Goal: Navigation & Orientation: Find specific page/section

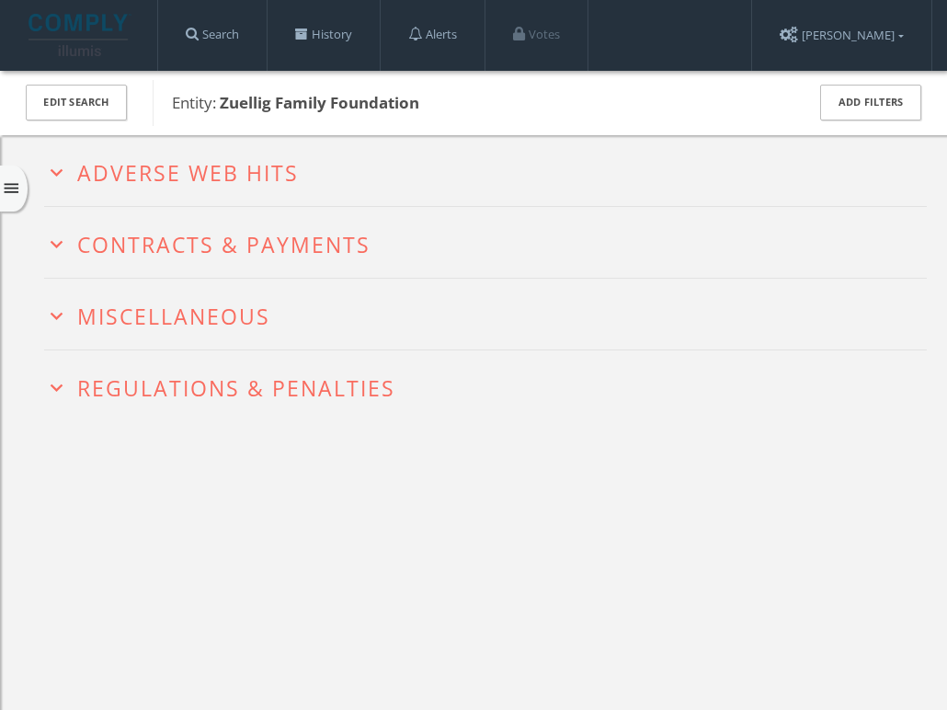
click at [24, 178] on div "menu" at bounding box center [14, 189] width 28 height 46
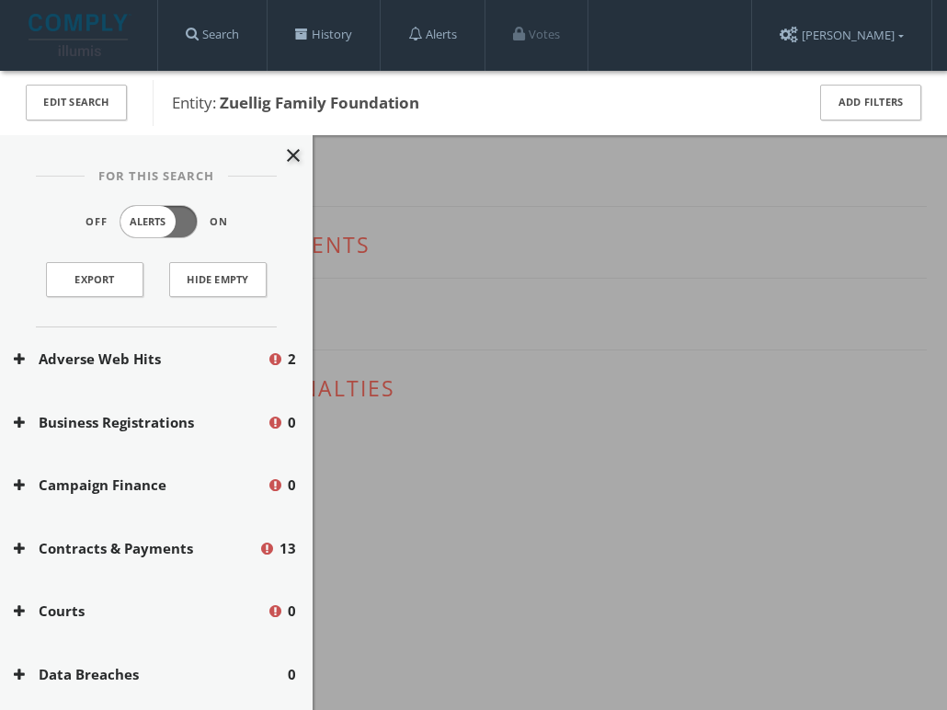
click at [561, 293] on div at bounding box center [473, 355] width 947 height 710
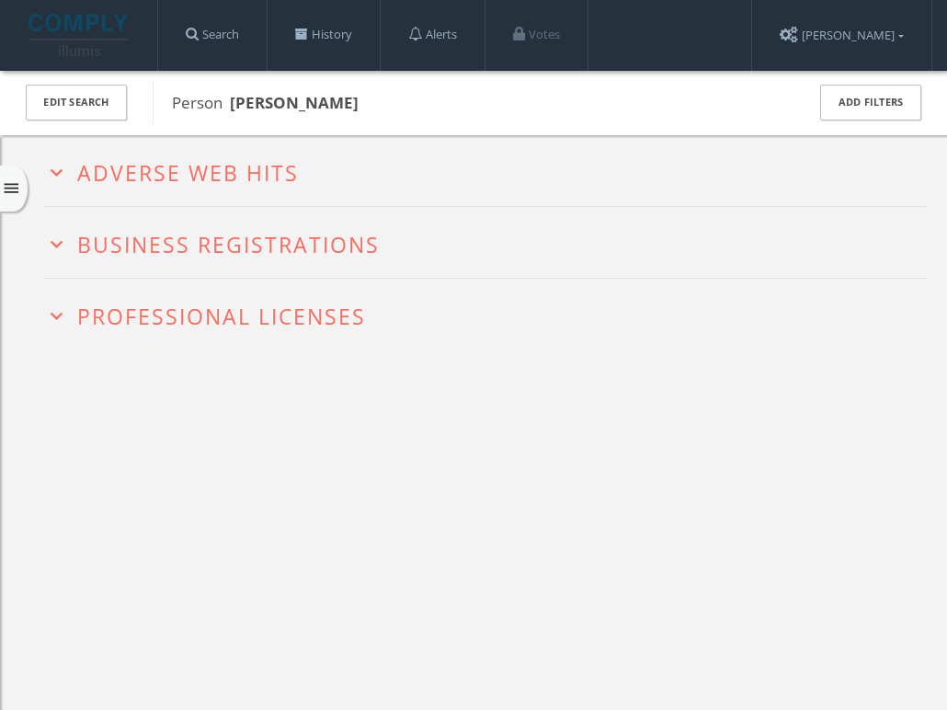
click at [10, 176] on div "menu" at bounding box center [14, 189] width 28 height 46
click at [9, 199] on div "menu" at bounding box center [14, 189] width 28 height 46
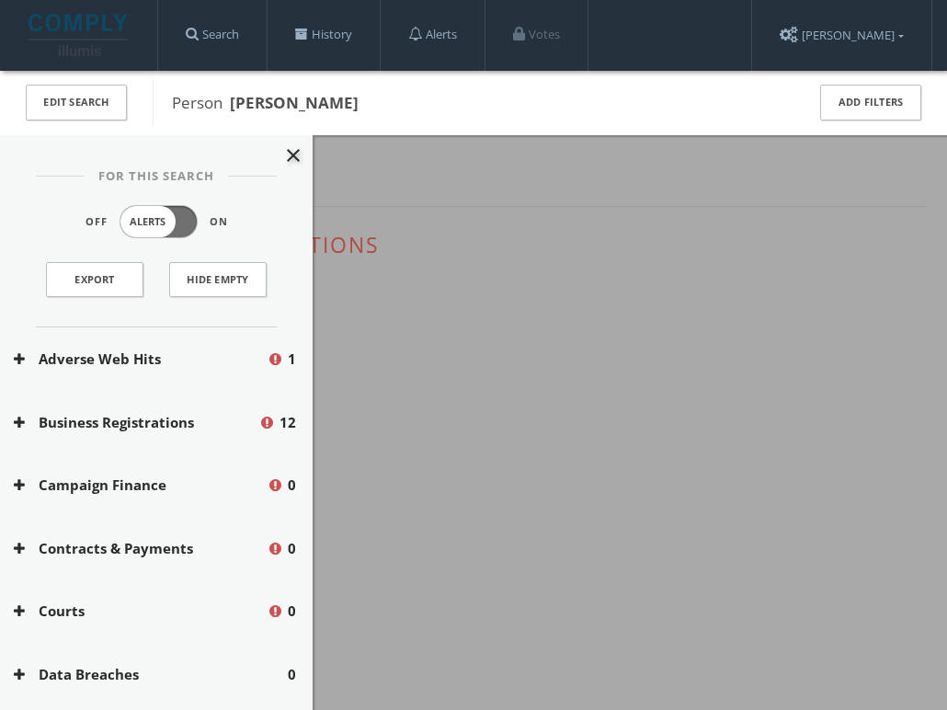
click at [350, 363] on div at bounding box center [473, 355] width 947 height 710
